Goal: Find specific page/section: Find specific page/section

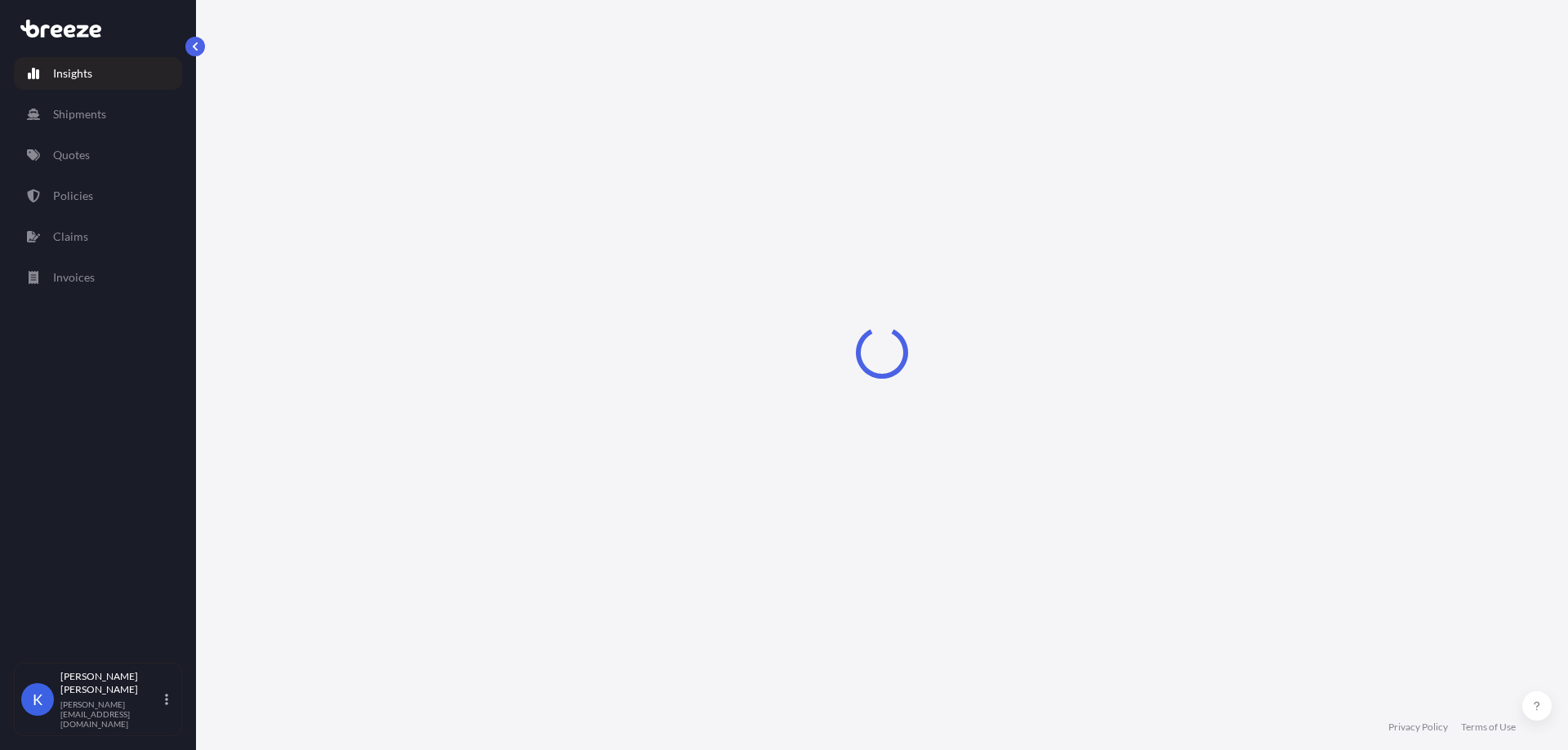
select select "2025"
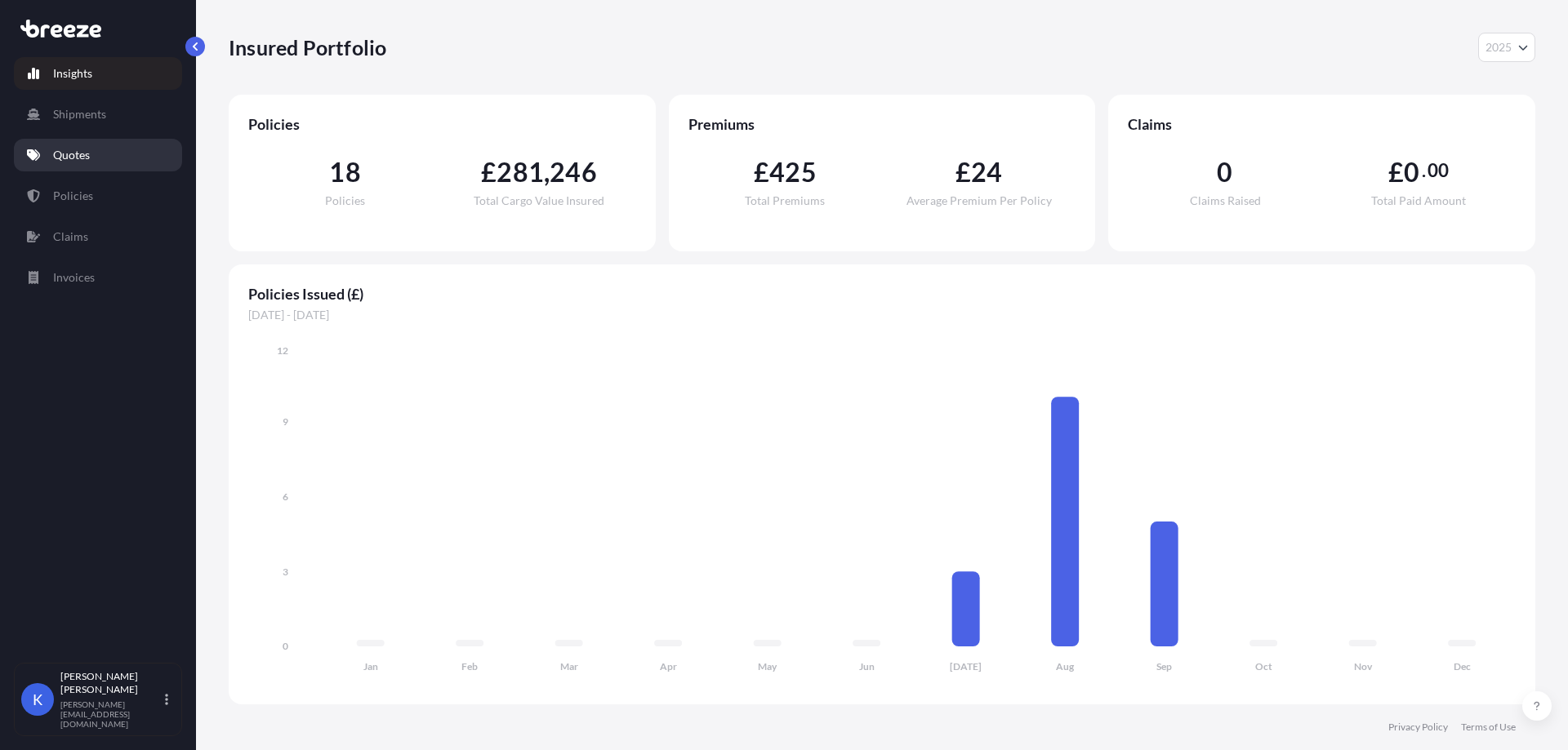
click at [71, 154] on p "Quotes" at bounding box center [72, 154] width 37 height 16
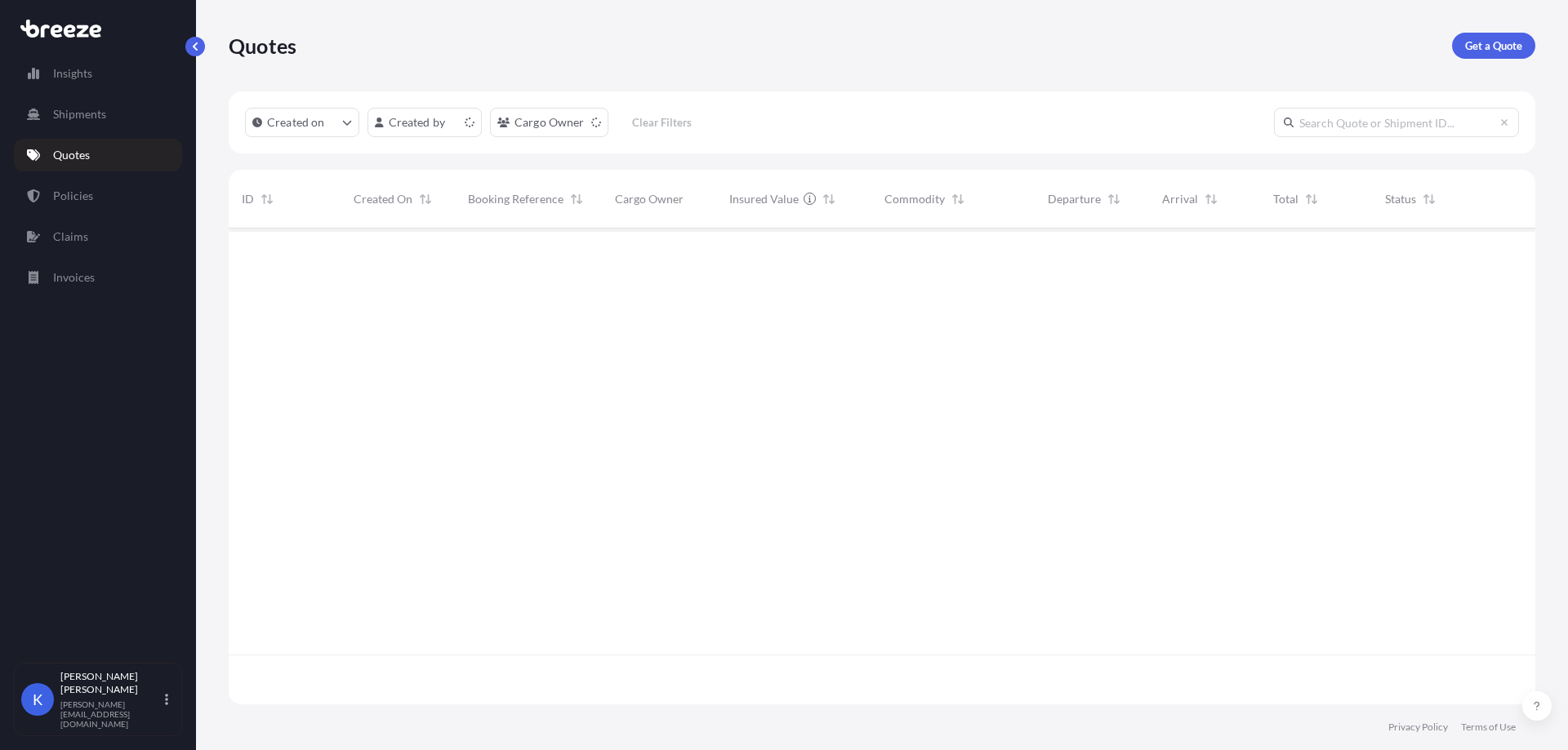
scroll to position [472, 1295]
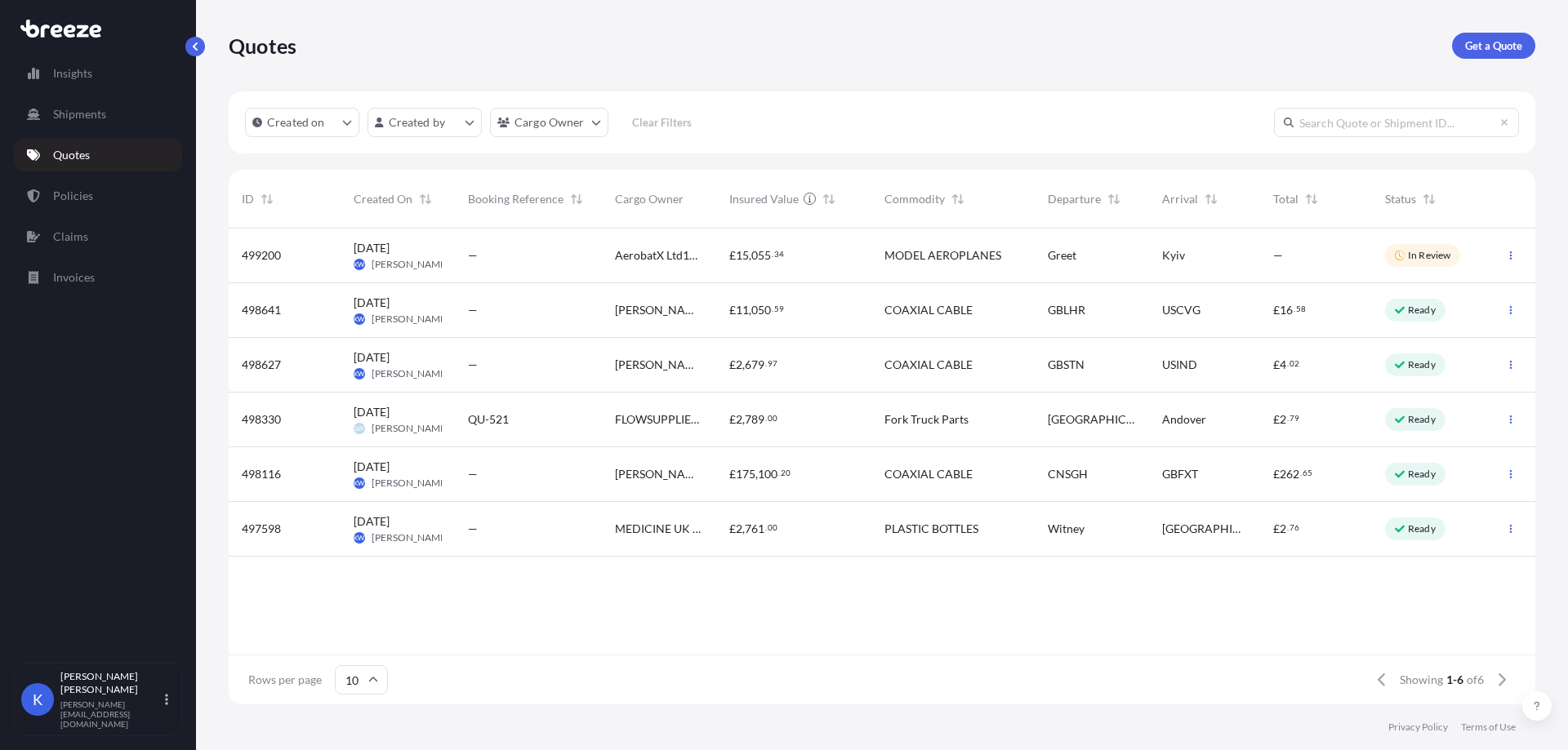
drag, startPoint x: 1531, startPoint y: 165, endPoint x: 1509, endPoint y: 169, distance: 22.4
click at [1531, 165] on div "Created on Created by Cargo Owner Clear Filters ID Created On Booking Reference…" at bounding box center [882, 397] width 1306 height 613
click at [73, 251] on link "Claims" at bounding box center [97, 236] width 168 height 33
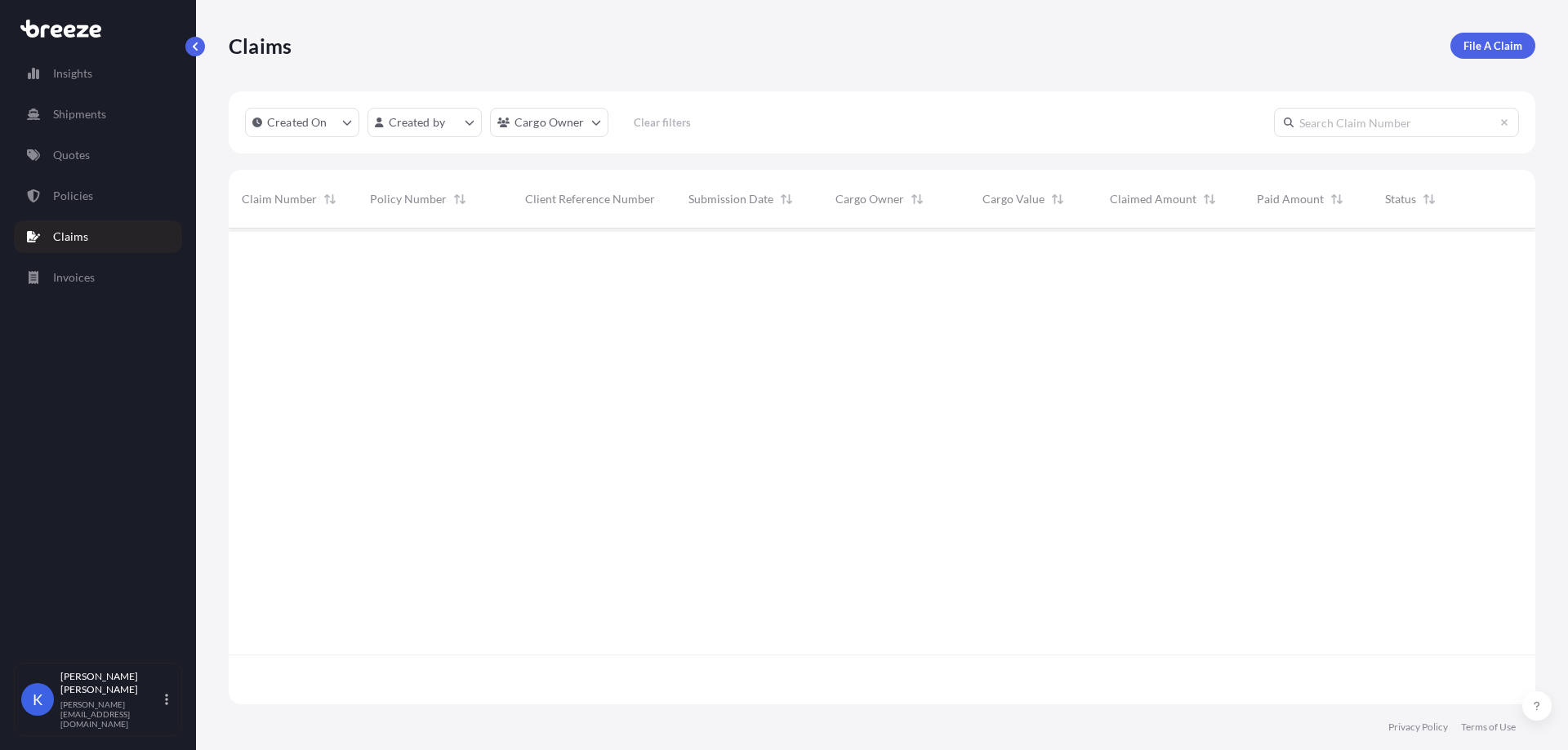
scroll to position [472, 1295]
click at [105, 196] on link "Policies" at bounding box center [97, 196] width 168 height 33
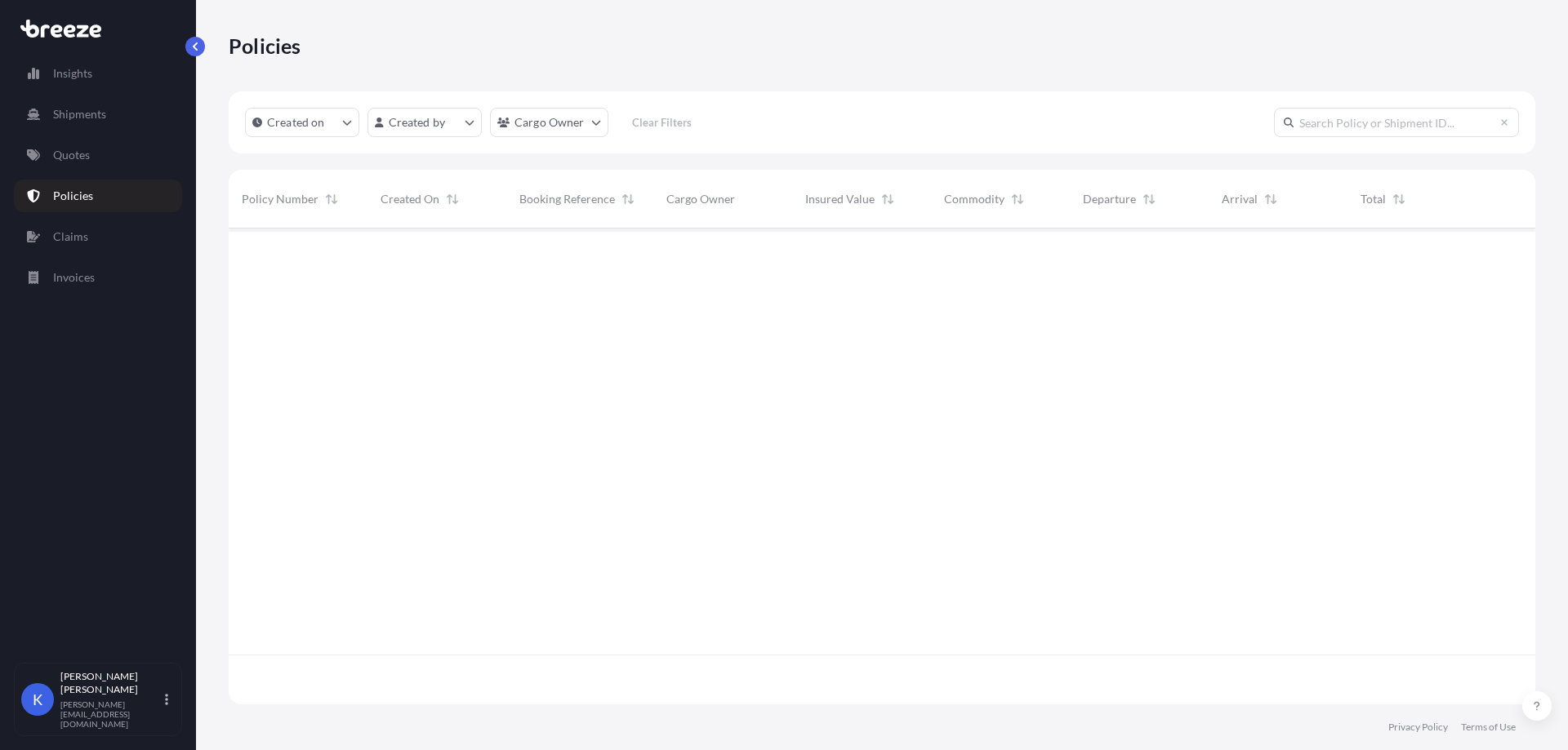
scroll to position [472, 1295]
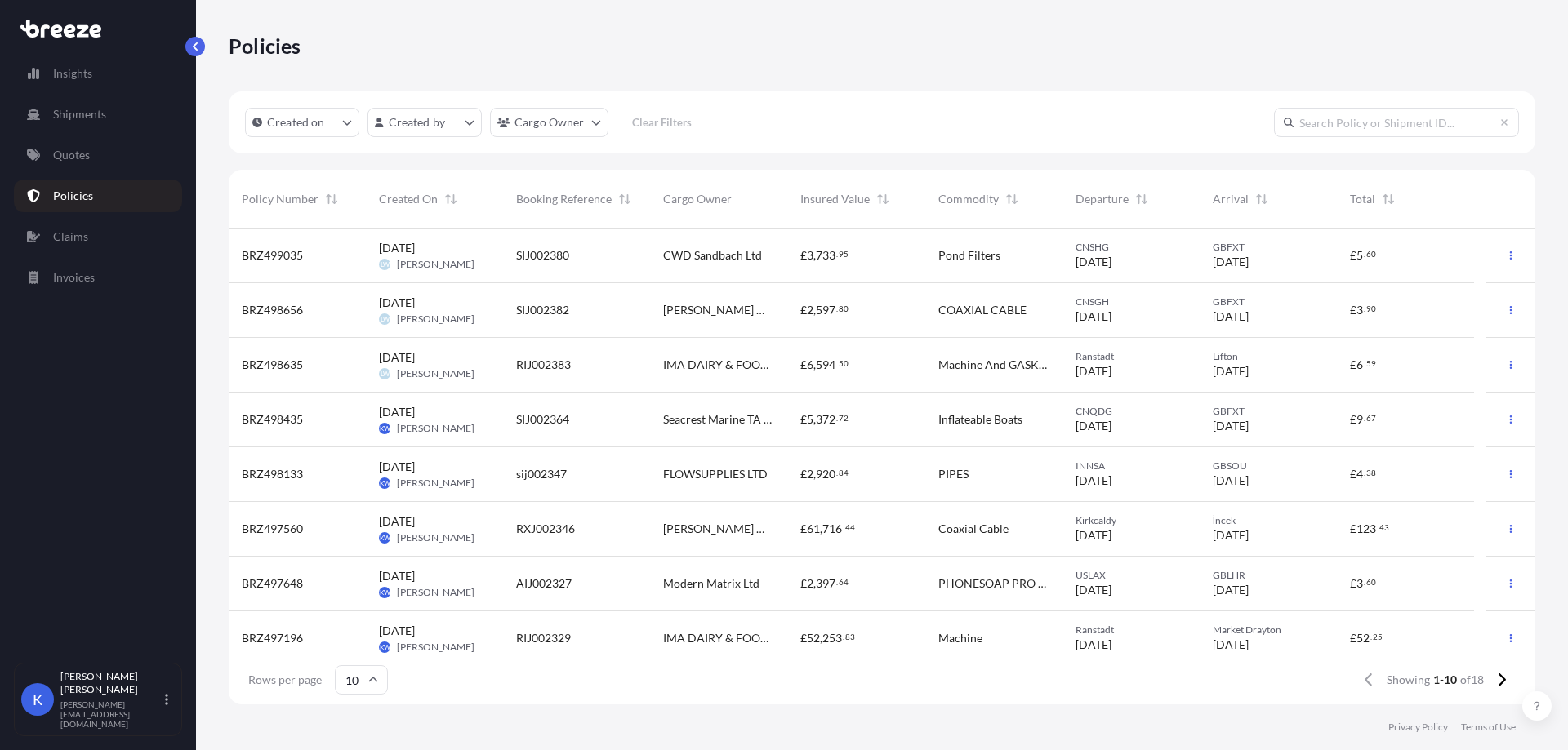
click at [743, 327] on div "[PERSON_NAME] Microwave Systems Ltd." at bounding box center [718, 310] width 138 height 55
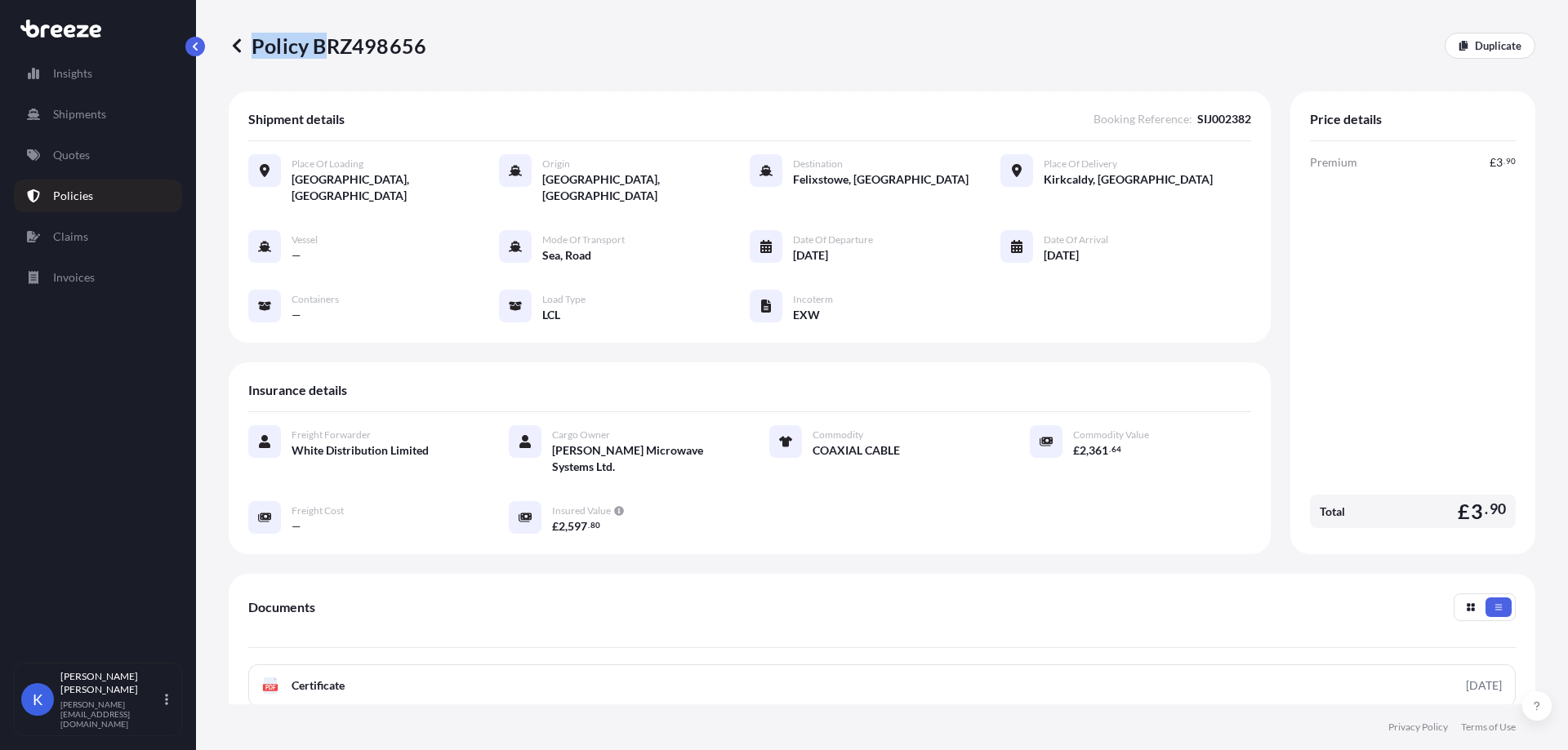
drag, startPoint x: 429, startPoint y: 45, endPoint x: 328, endPoint y: 51, distance: 101.2
click at [328, 51] on div "Policy BRZ498656 Duplicate" at bounding box center [882, 46] width 1306 height 26
drag, startPoint x: 421, startPoint y: 40, endPoint x: 251, endPoint y: 39, distance: 170.0
click at [251, 39] on p "Policy BRZ498656" at bounding box center [327, 46] width 197 height 26
copy p "Policy BRZ498656"
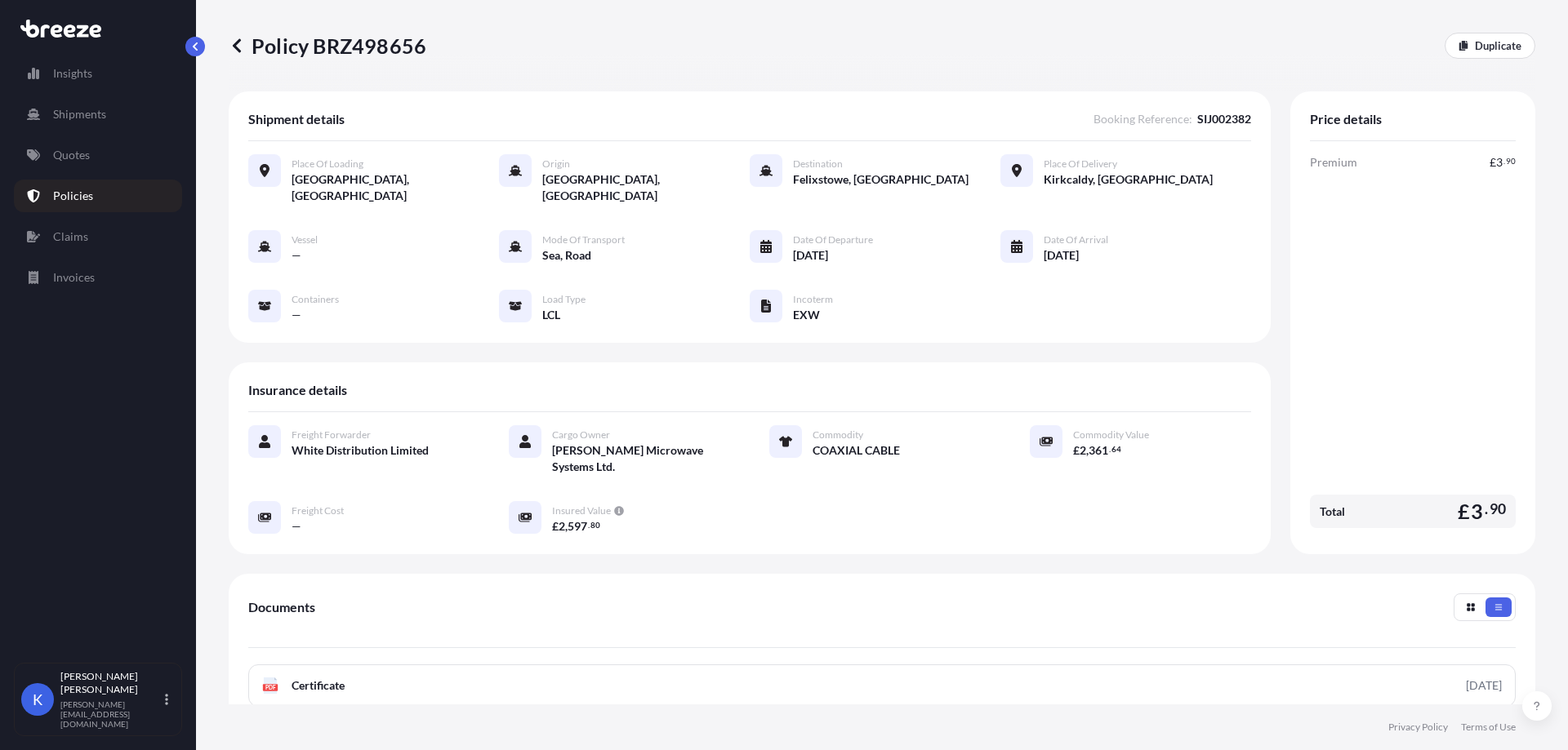
click at [1198, 117] on span "SIJ002382" at bounding box center [1225, 119] width 54 height 16
copy span "SIJ002382"
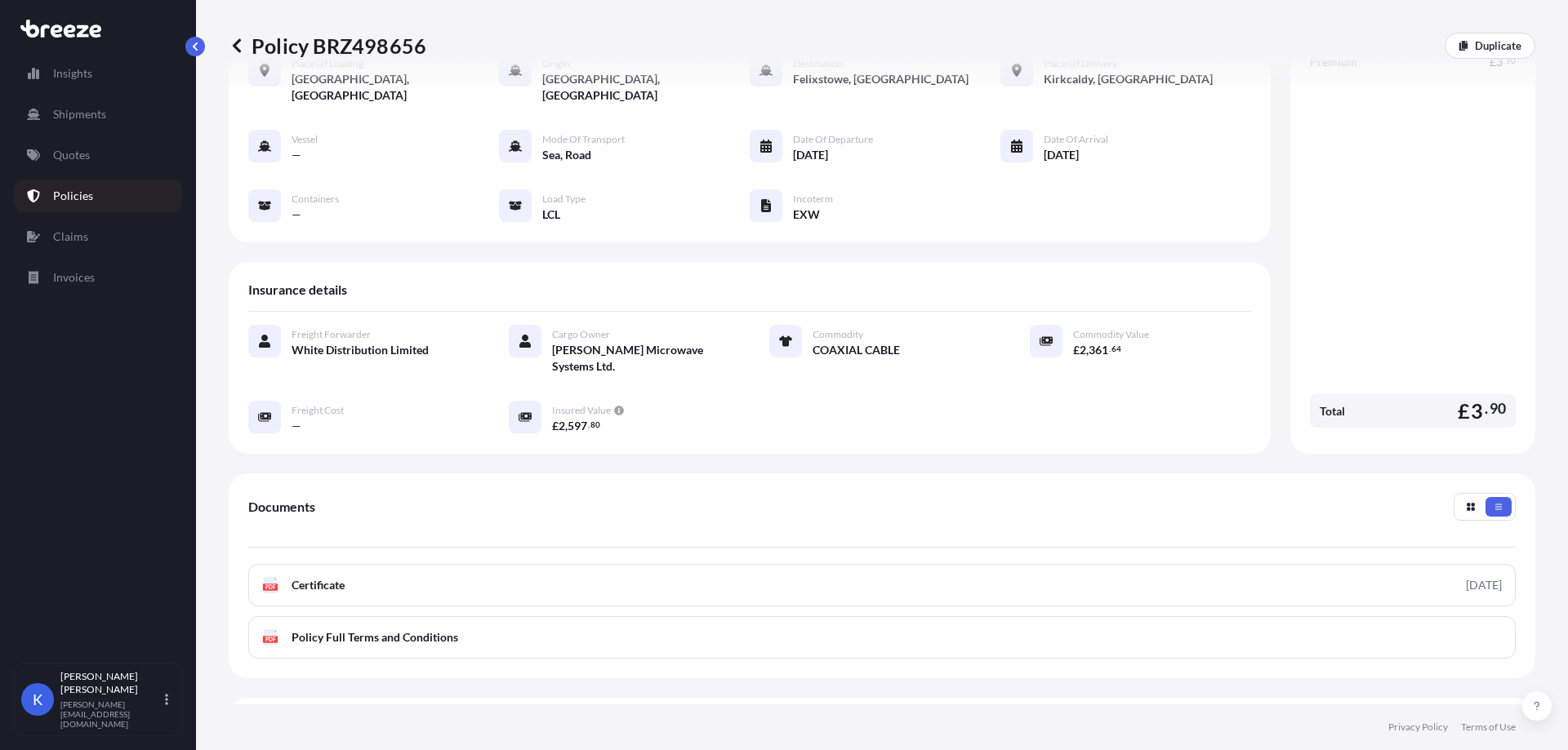
scroll to position [215, 0]
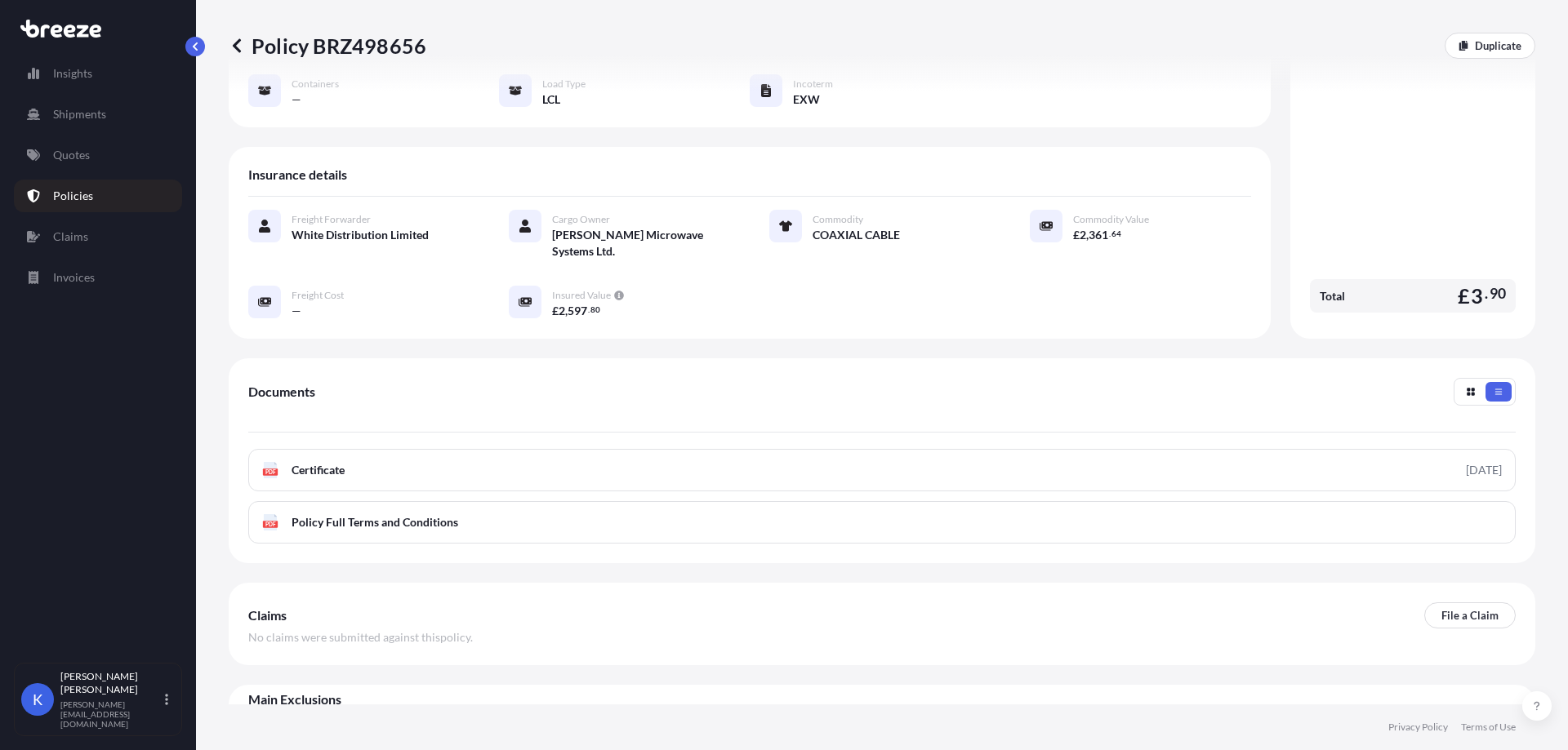
click at [1471, 136] on div "Premium £ 3 . 90 Total £ 3 . 90" at bounding box center [1413, 128] width 206 height 380
click at [1434, 112] on div "Premium £ 3 . 90 Total £ 3 . 90" at bounding box center [1413, 128] width 206 height 380
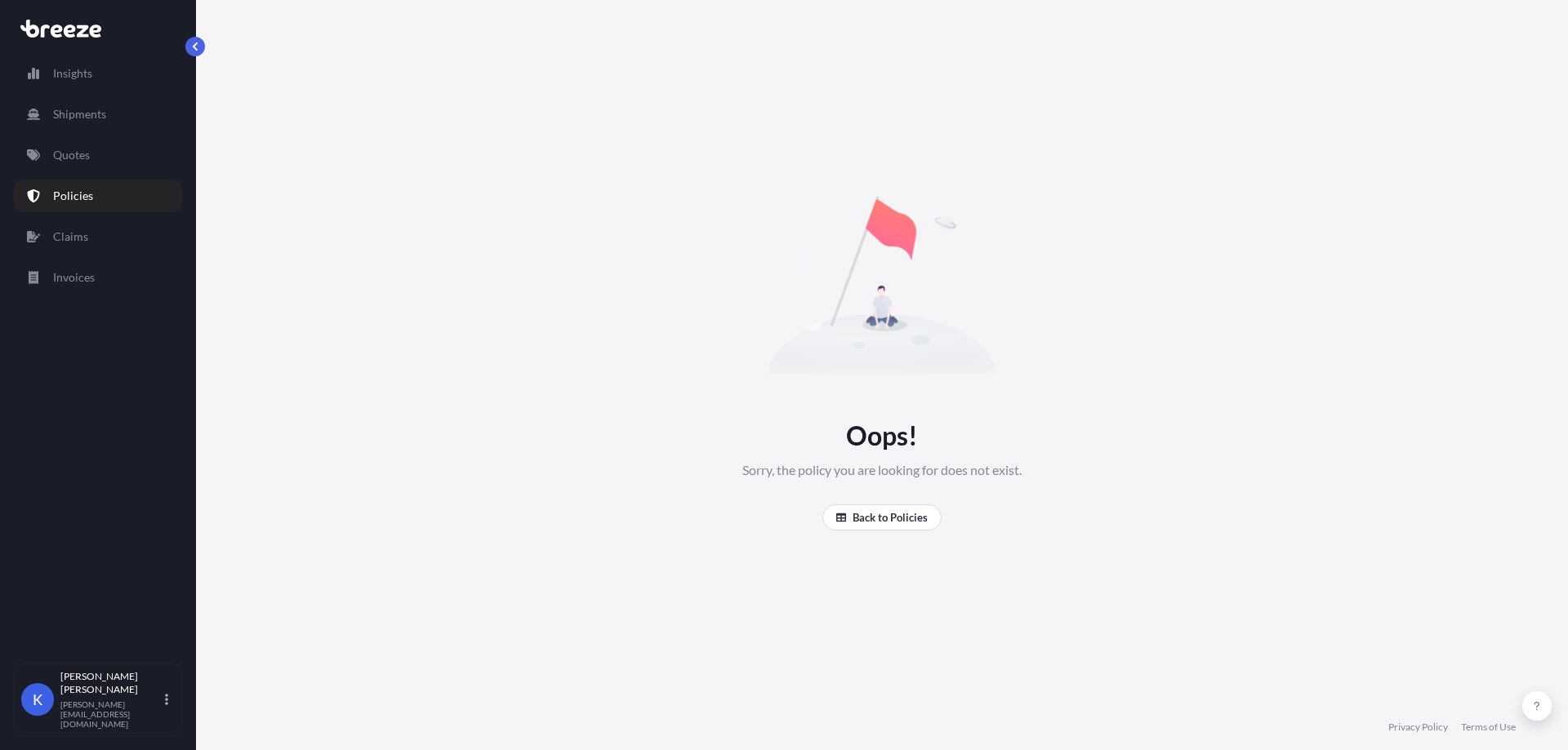
scroll to position [0, 0]
